Goal: Task Accomplishment & Management: Use online tool/utility

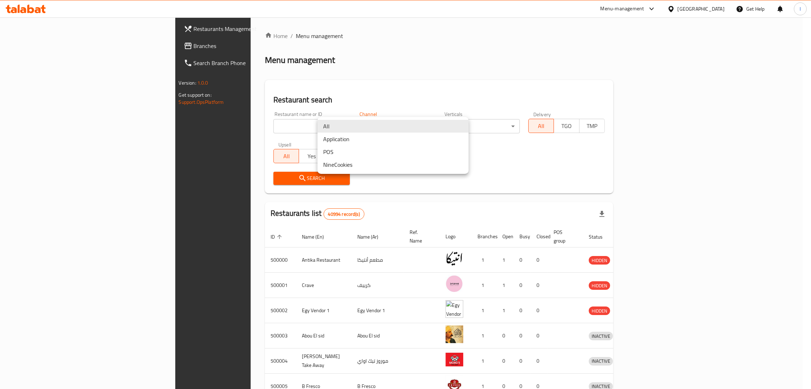
click at [376, 124] on body "​ Menu-management [GEOGRAPHIC_DATA] Get Help I Restaurants Management Branches …" at bounding box center [405, 203] width 811 height 372
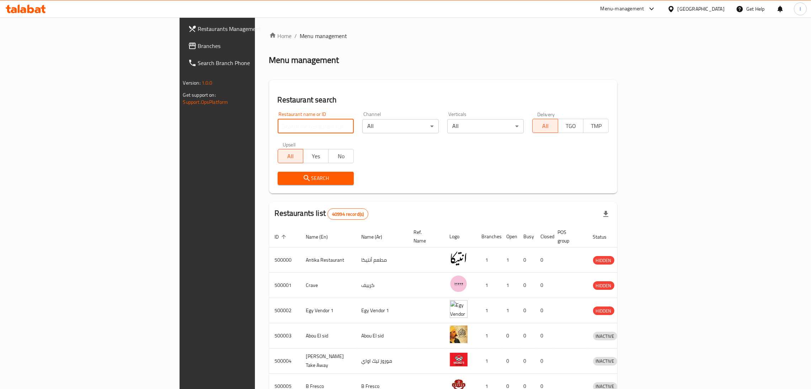
paste input "610761"
click at [278, 132] on input "search" at bounding box center [316, 126] width 76 height 14
type input "610761"
click button "Search" at bounding box center [316, 178] width 76 height 13
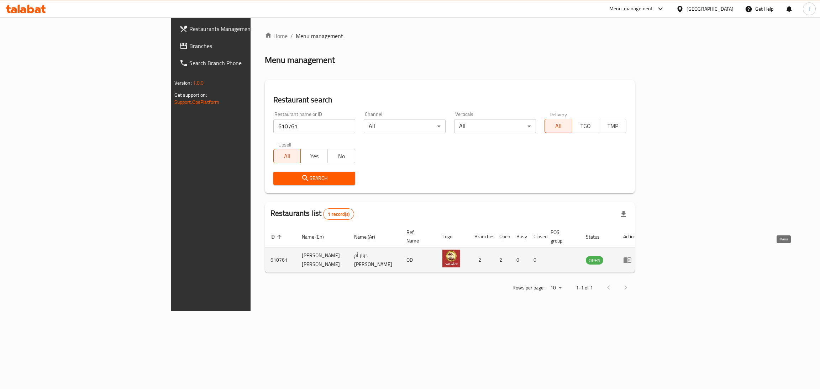
click at [631, 256] on icon "enhanced table" at bounding box center [627, 260] width 9 height 9
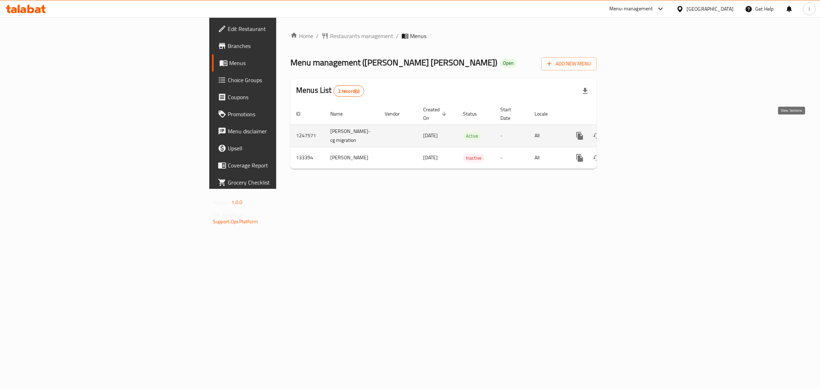
click at [635, 132] on icon "enhanced table" at bounding box center [630, 136] width 9 height 9
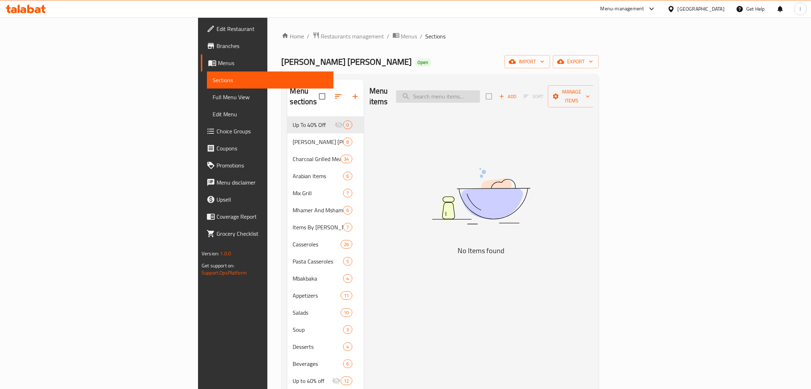
click at [480, 90] on input "search" at bounding box center [438, 96] width 84 height 12
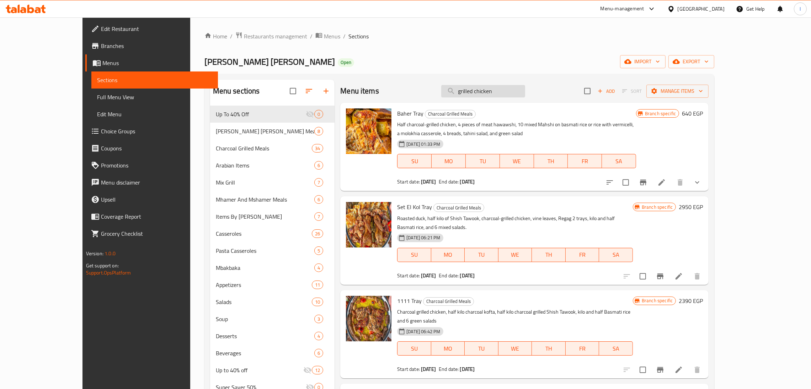
click at [507, 94] on input "grilled chicken" at bounding box center [483, 91] width 84 height 12
click at [507, 92] on input "grilled chicken" at bounding box center [483, 91] width 84 height 12
paste input "الدجاج المشوية تركي"
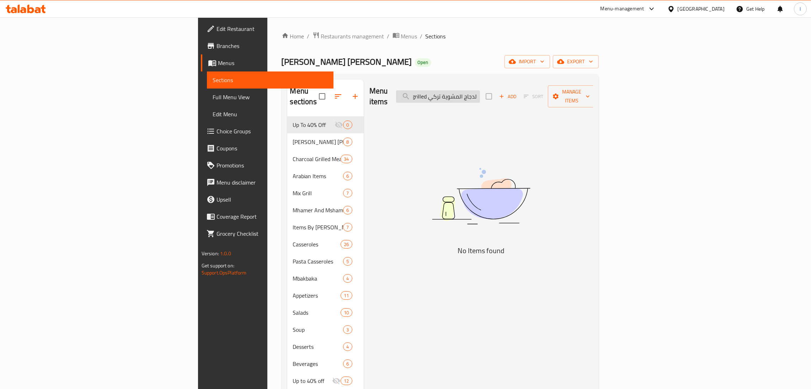
paste input "search"
click at [480, 92] on input "الدجاج المشوية تركي" at bounding box center [438, 96] width 84 height 12
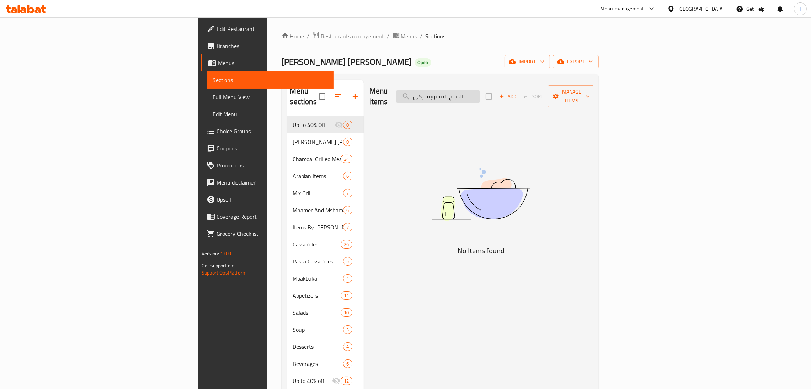
click at [480, 92] on input "الدجاج المشوية تركي" at bounding box center [438, 96] width 84 height 12
type input "t"
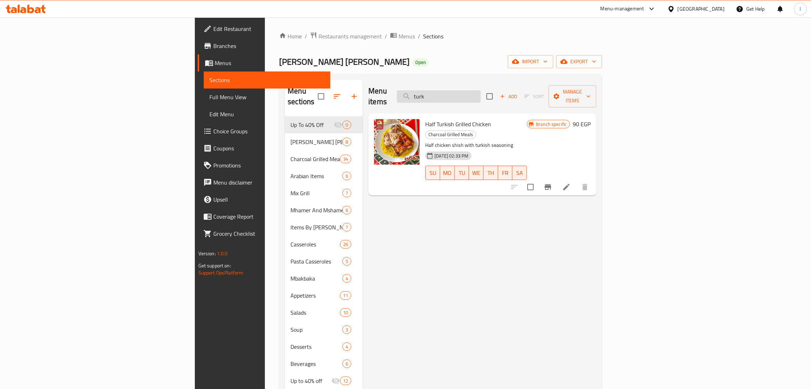
click at [481, 93] on input "turk" at bounding box center [439, 96] width 84 height 12
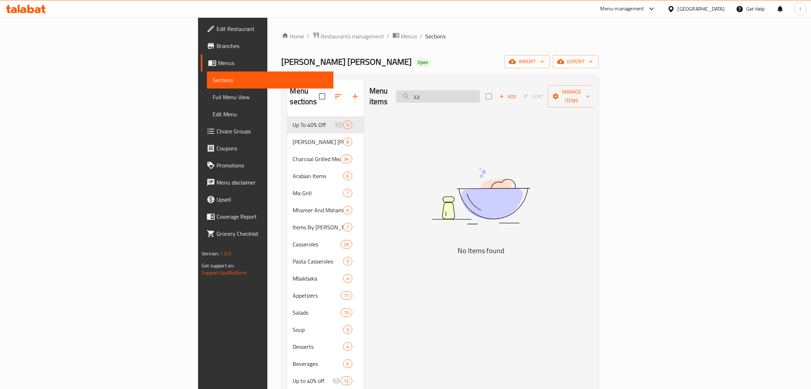
type input "ج"
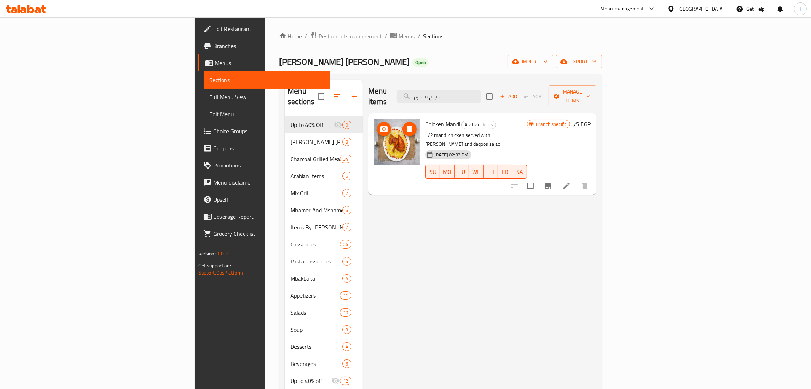
click at [374, 130] on img at bounding box center [397, 142] width 46 height 46
click at [481, 90] on input "دجاج مندي" at bounding box center [439, 96] width 84 height 12
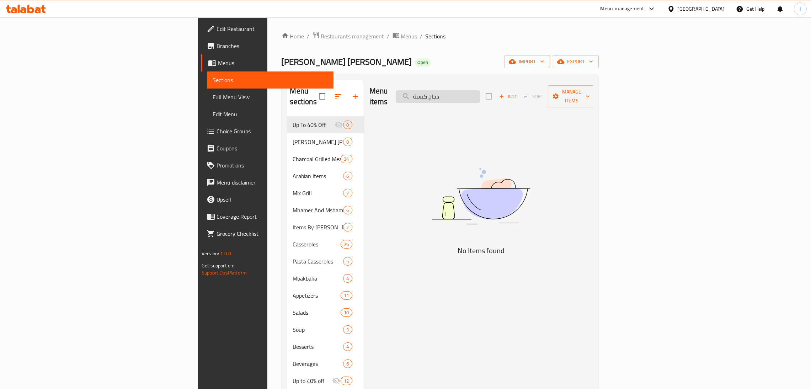
click at [480, 91] on input "دجاج كبسة" at bounding box center [438, 96] width 84 height 12
type input "د"
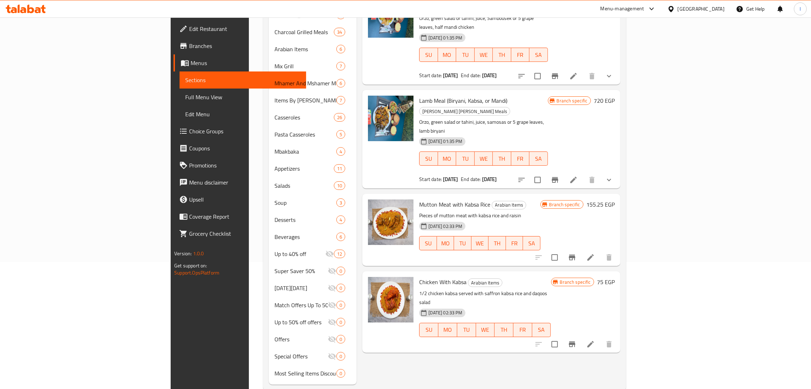
scroll to position [132, 0]
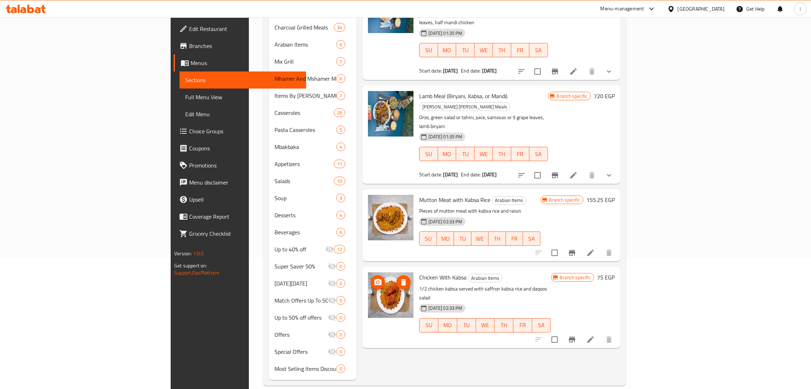
click at [368, 273] on img at bounding box center [391, 296] width 46 height 46
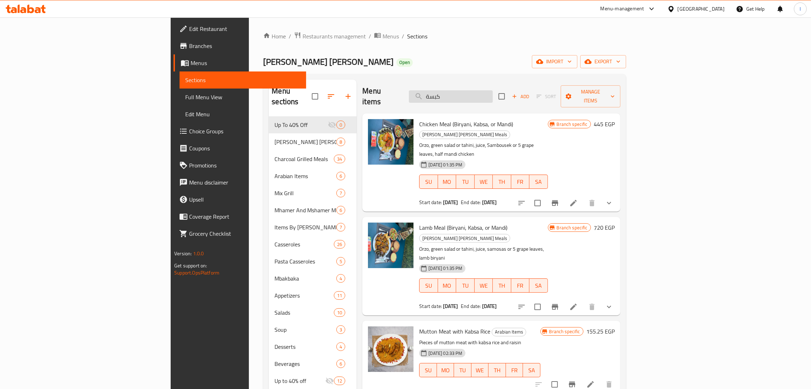
click at [493, 92] on input "كبسة" at bounding box center [451, 96] width 84 height 12
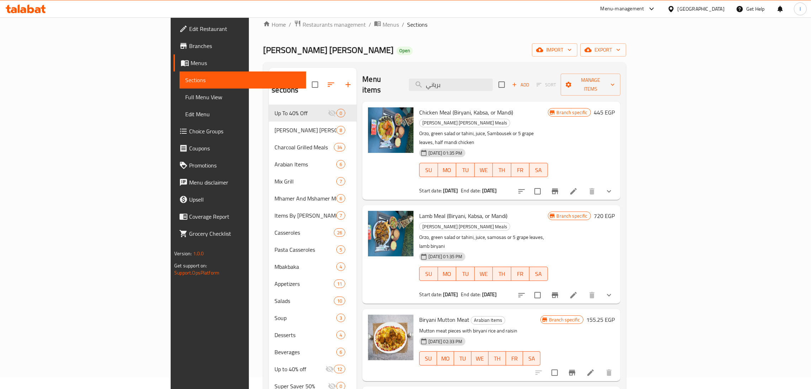
scroll to position [132, 0]
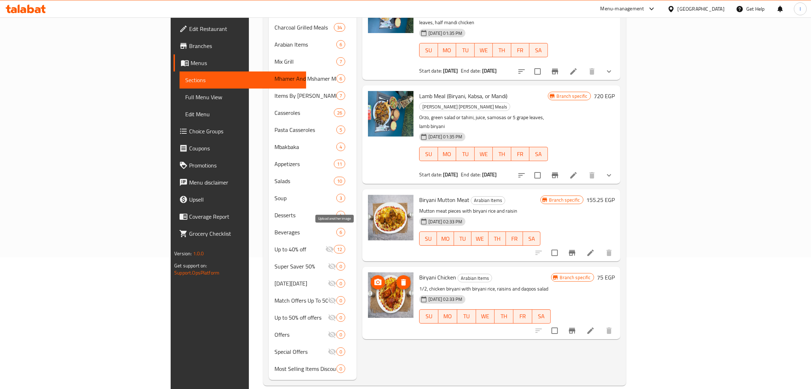
type input "برياني"
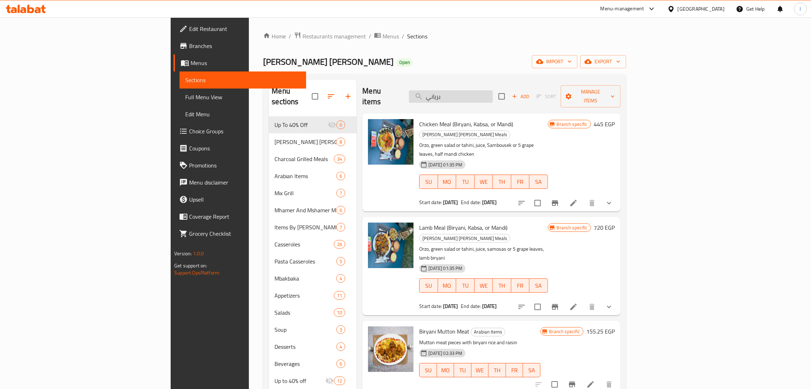
click at [493, 94] on input "برياني" at bounding box center [451, 96] width 84 height 12
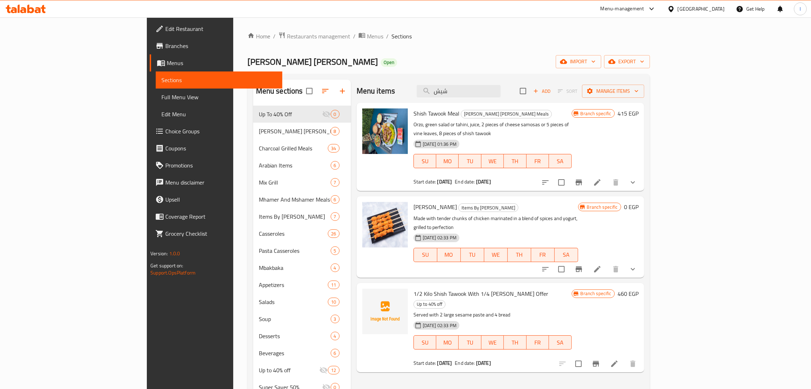
type input "شيش"
click at [248, 65] on span "[PERSON_NAME] [PERSON_NAME]" at bounding box center [313, 62] width 131 height 16
copy span "[PERSON_NAME] [PERSON_NAME]"
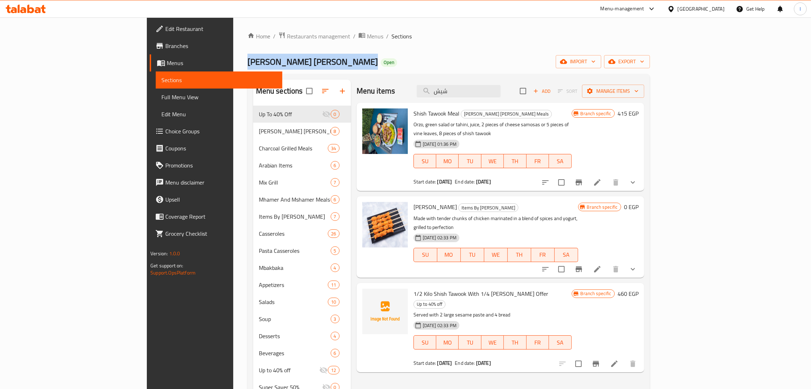
click at [24, 9] on icon at bounding box center [23, 10] width 6 height 6
